Goal: Obtain resource: Obtain resource

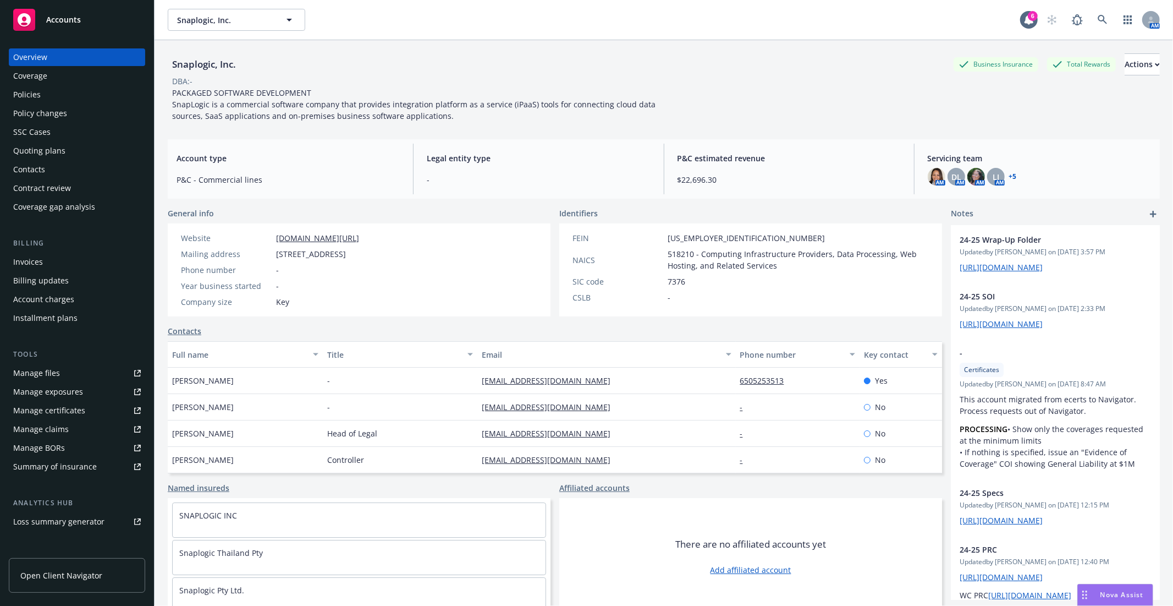
click at [90, 378] on link "Manage files" at bounding box center [77, 373] width 136 height 18
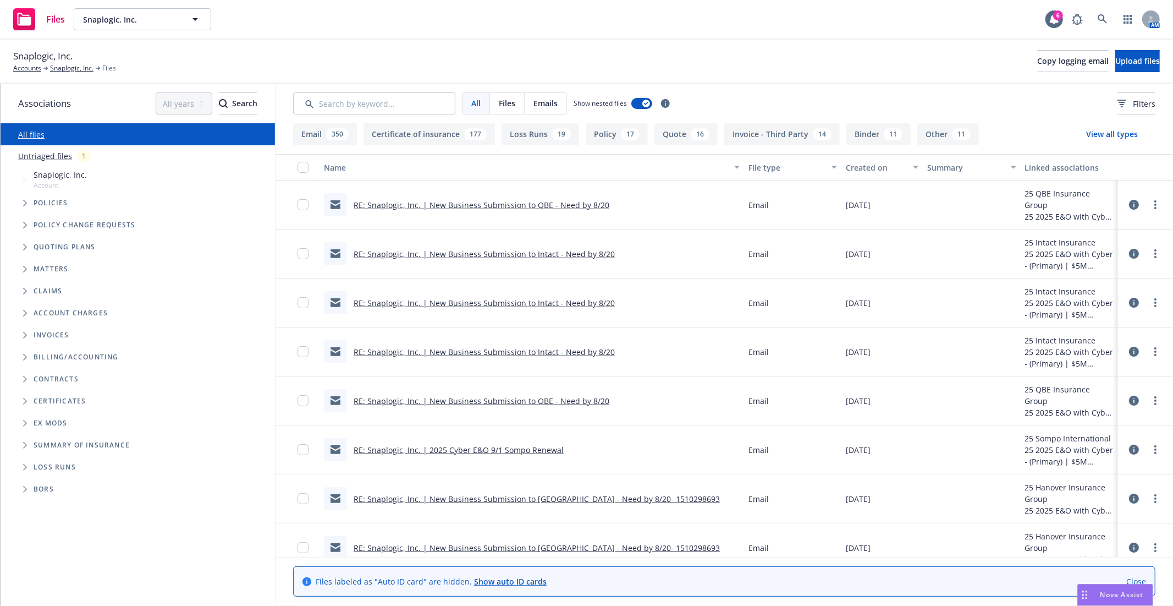
click at [21, 207] on span "Tree Example" at bounding box center [25, 203] width 18 height 18
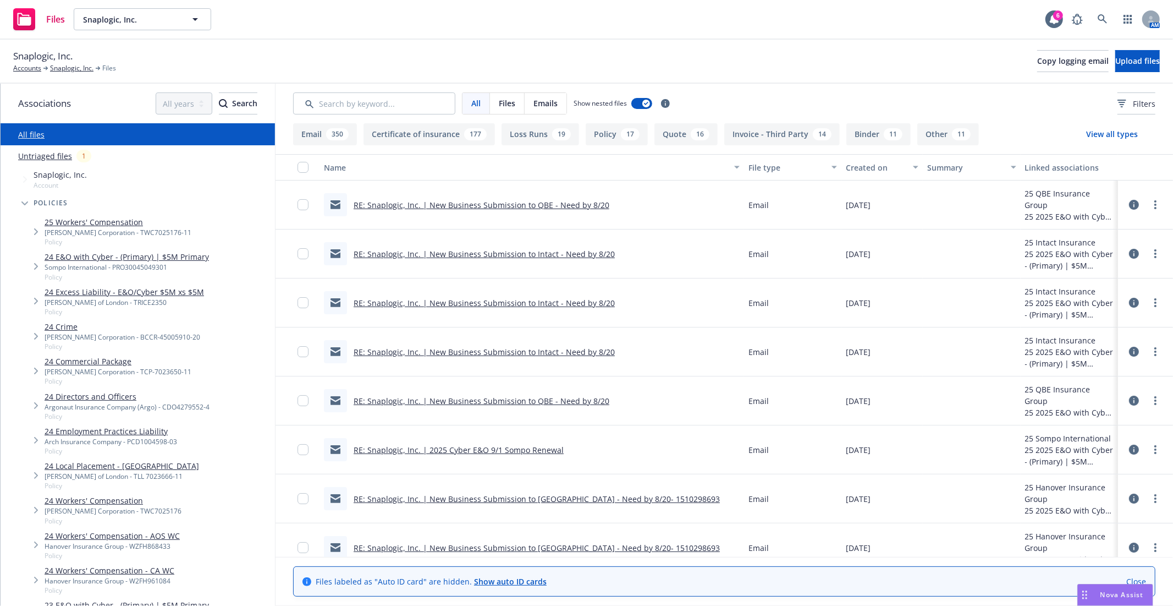
click at [118, 259] on link "24 E&O with Cyber - (Primary) | $5M Primary" at bounding box center [127, 257] width 164 height 12
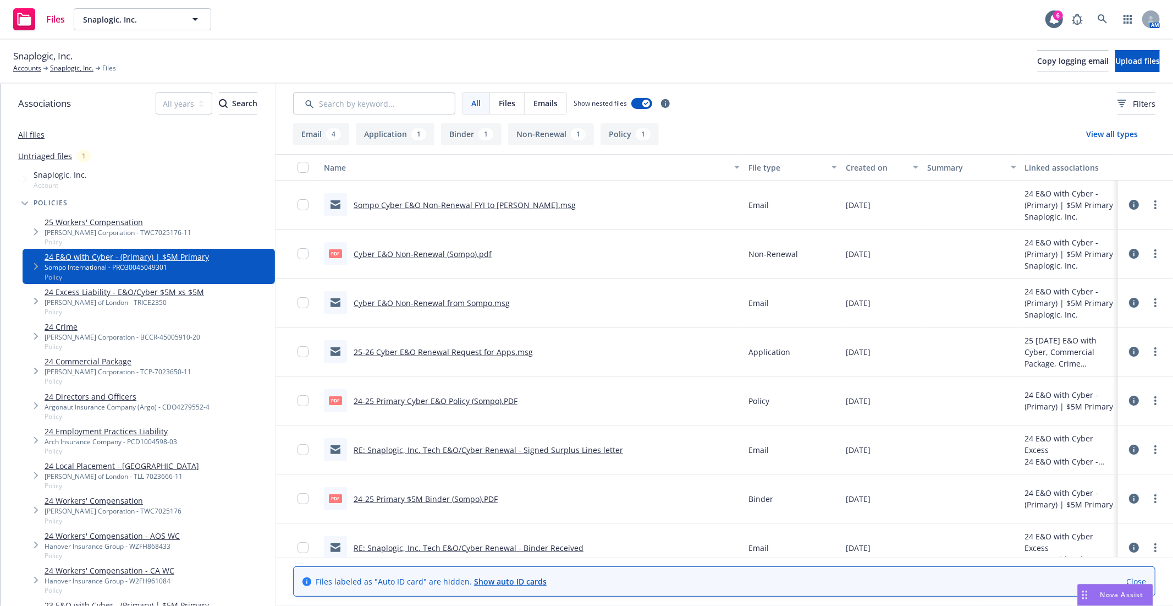
scroll to position [15, 0]
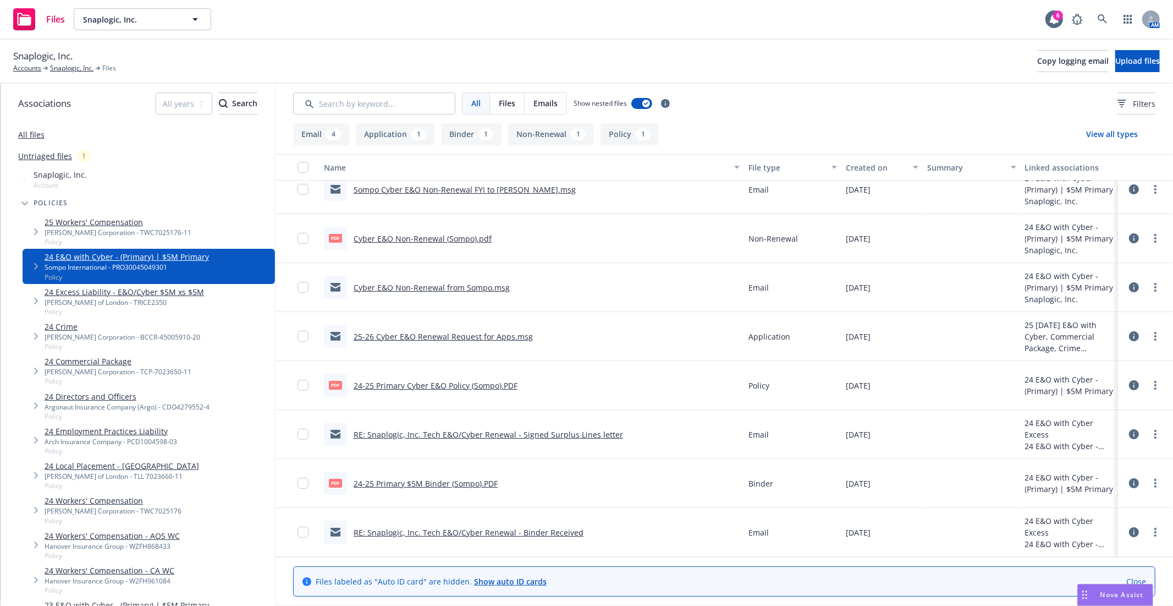
click at [420, 384] on link "24-25 Primary Cyber E&O Policy (Sompo).PDF" at bounding box center [436, 385] width 164 height 10
